Goal: Information Seeking & Learning: Learn about a topic

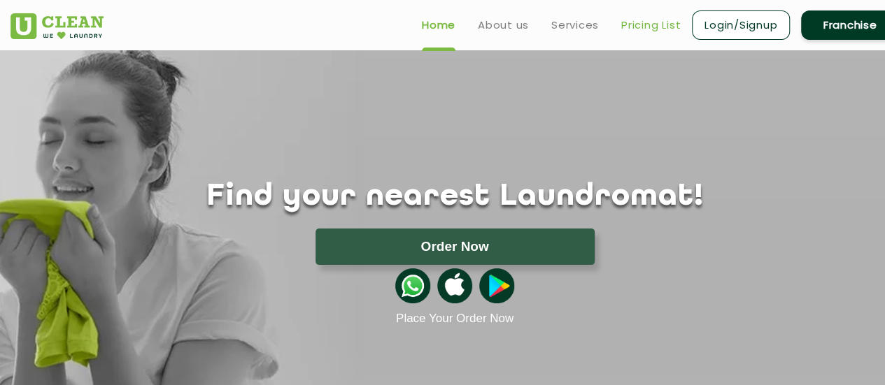
click at [636, 19] on link "Pricing List" at bounding box center [650, 25] width 59 height 17
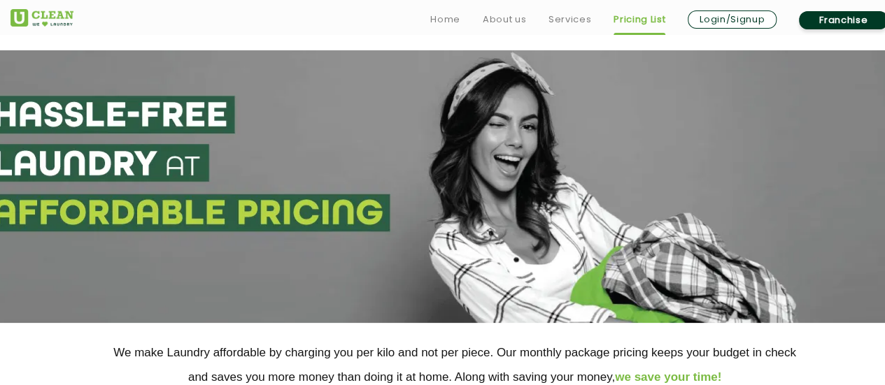
scroll to position [327, 0]
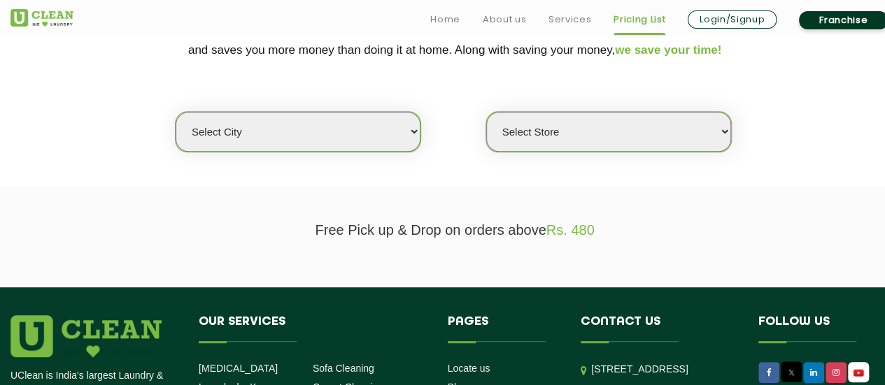
click at [350, 114] on select "Select city" at bounding box center [298, 132] width 245 height 40
click at [550, 155] on section "We make Laundry affordable by charging you per kilo and not per piece. Our mont…" at bounding box center [442, 92] width 885 height 192
click at [541, 138] on select "Select Store" at bounding box center [608, 132] width 245 height 40
click at [281, 141] on select "Select city [GEOGRAPHIC_DATA] [GEOGRAPHIC_DATA] [GEOGRAPHIC_DATA] [GEOGRAPHIC_D…" at bounding box center [298, 132] width 245 height 40
select select "2"
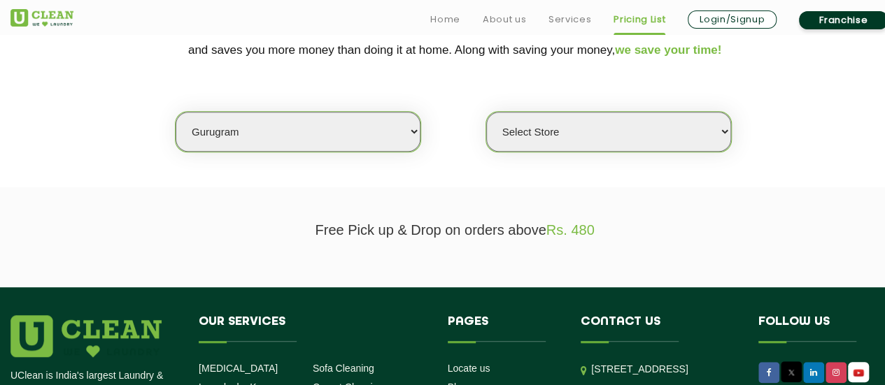
click at [176, 112] on select "Select city [GEOGRAPHIC_DATA] [GEOGRAPHIC_DATA] [GEOGRAPHIC_DATA] [GEOGRAPHIC_D…" at bounding box center [298, 132] width 245 height 40
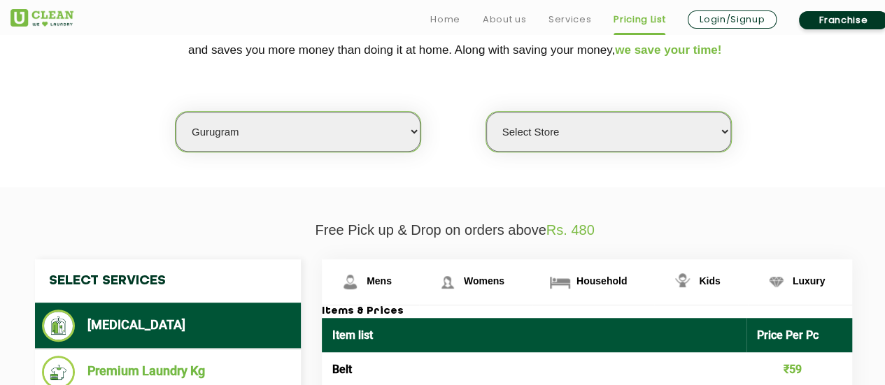
click at [591, 116] on select "Select Store [GEOGRAPHIC_DATA] Sector 66 [GEOGRAPHIC_DATA] Phase [GEOGRAPHIC_DA…" at bounding box center [608, 132] width 245 height 40
select select "374"
click at [486, 112] on select "Select Store [GEOGRAPHIC_DATA] Sector 66 [GEOGRAPHIC_DATA] Phase [GEOGRAPHIC_DA…" at bounding box center [608, 132] width 245 height 40
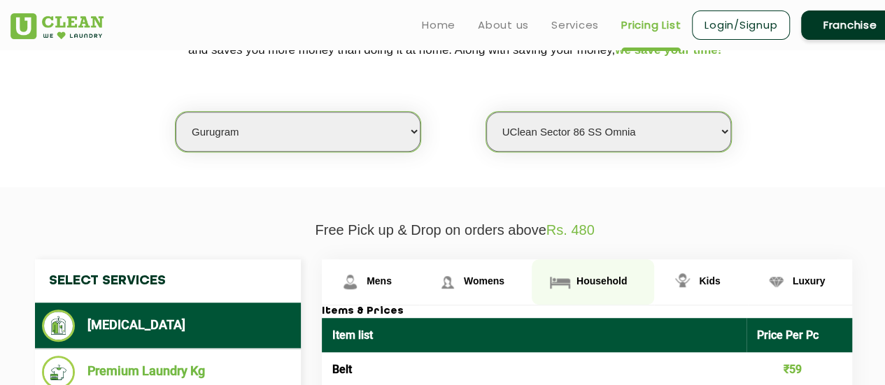
click at [641, 268] on link "Household" at bounding box center [593, 281] width 122 height 45
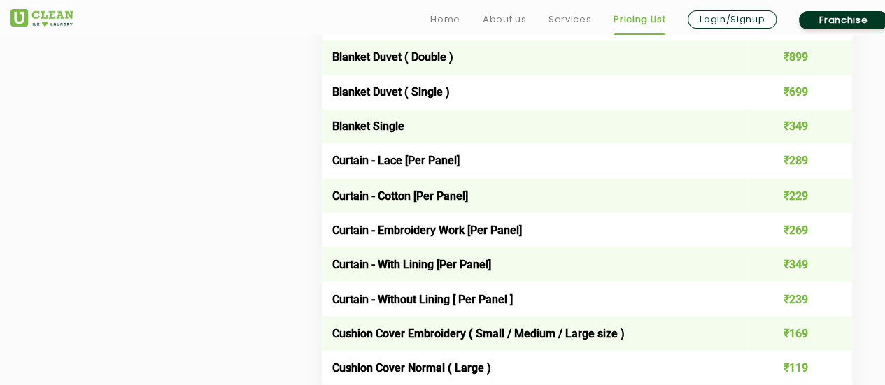
scroll to position [1158, 0]
click at [783, 209] on td "₹229" at bounding box center [799, 195] width 106 height 34
click at [795, 252] on td "₹349" at bounding box center [799, 263] width 106 height 34
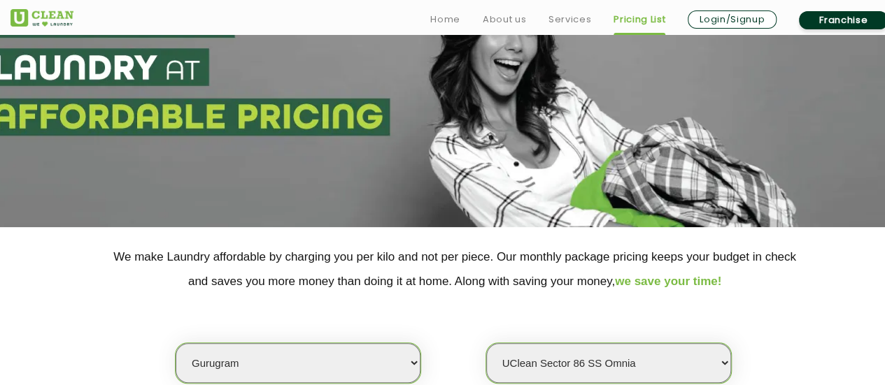
scroll to position [104, 0]
